Goal: Information Seeking & Learning: Learn about a topic

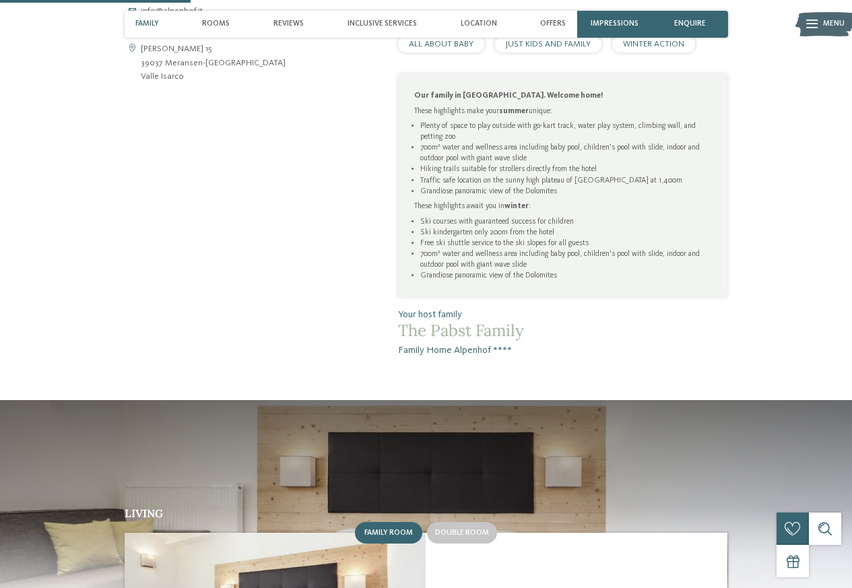
scroll to position [970, 0]
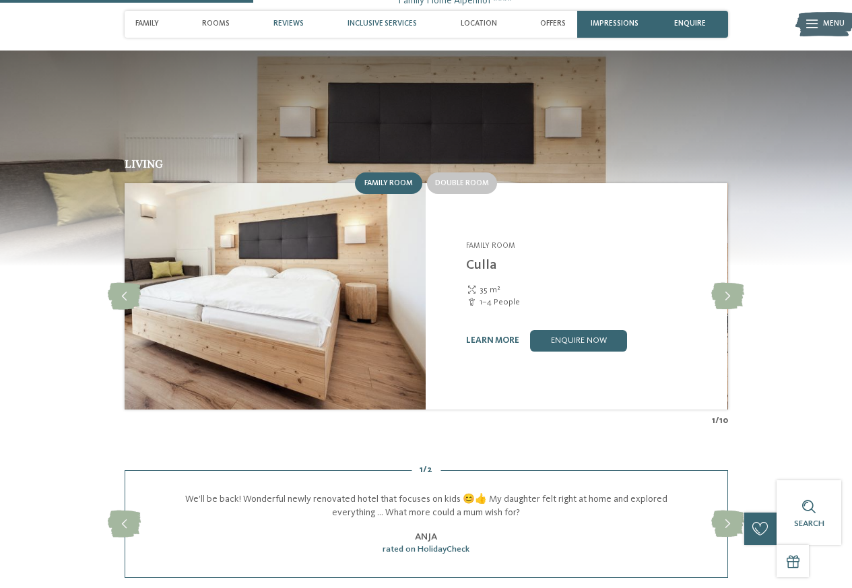
click at [366, 20] on span "Inclusive services" at bounding box center [382, 24] width 69 height 9
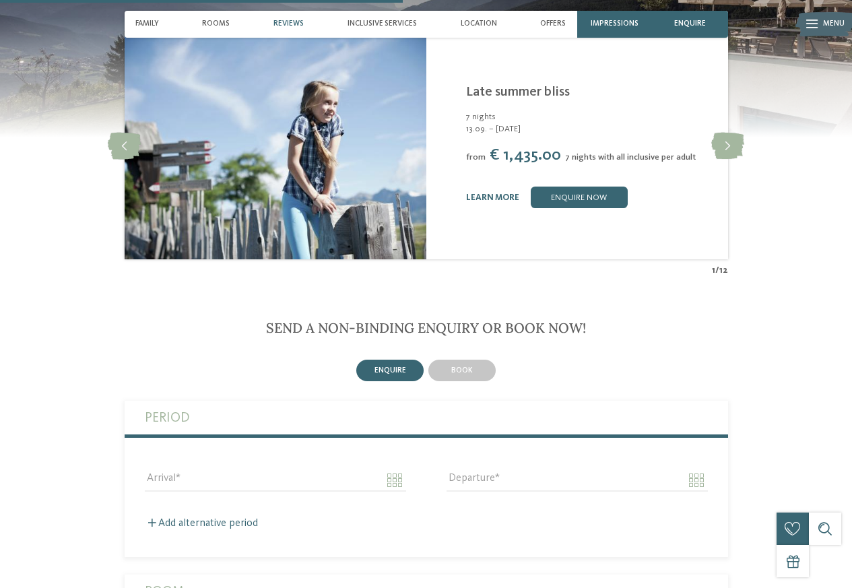
scroll to position [1503, 0]
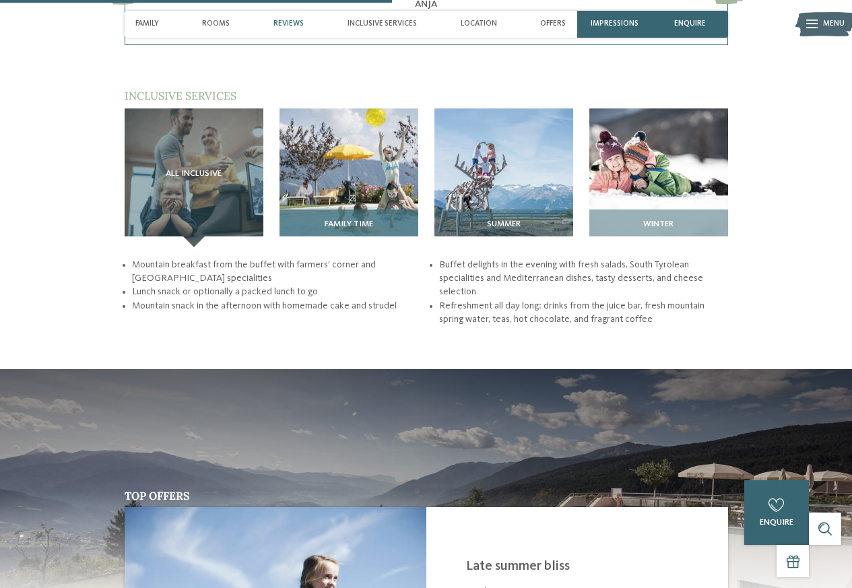
click at [348, 179] on img at bounding box center [349, 177] width 139 height 139
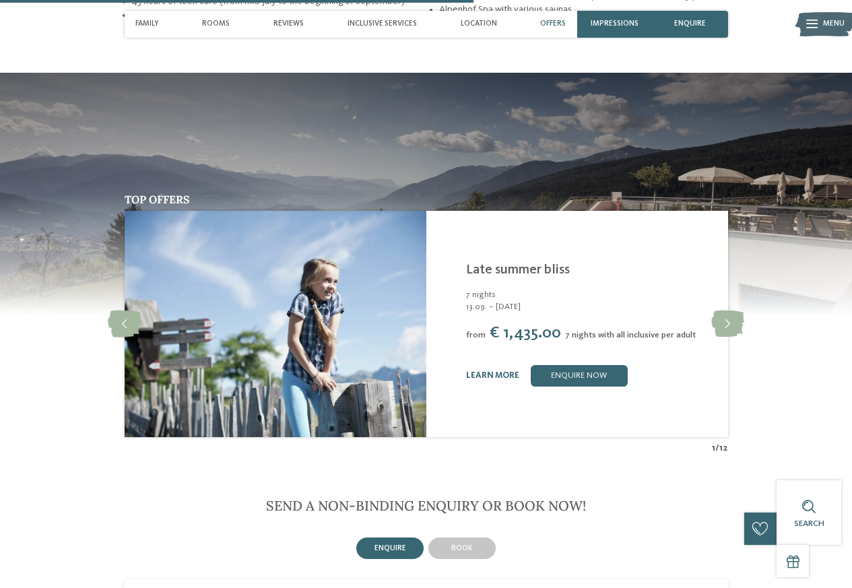
scroll to position [1826, 0]
